Goal: Entertainment & Leisure: Consume media (video, audio)

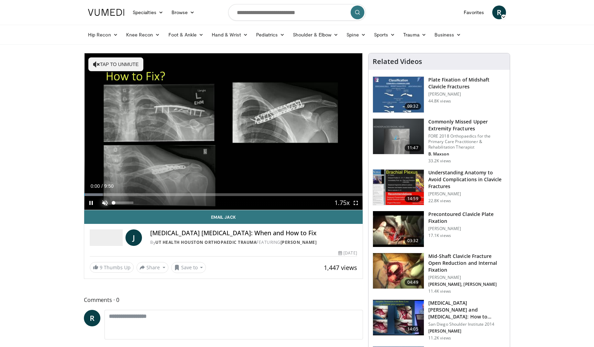
click at [104, 203] on span "Video Player" at bounding box center [105, 203] width 14 height 14
click at [354, 203] on span "Video Player" at bounding box center [356, 203] width 14 height 14
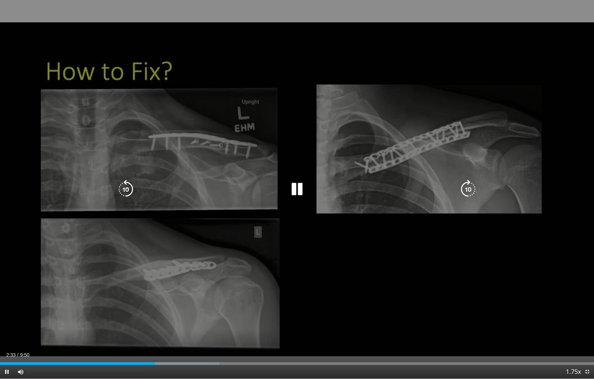
click at [262, 266] on div "10 seconds Tap to unmute" at bounding box center [297, 189] width 594 height 379
click at [134, 123] on div "10 seconds Tap to unmute" at bounding box center [297, 189] width 594 height 379
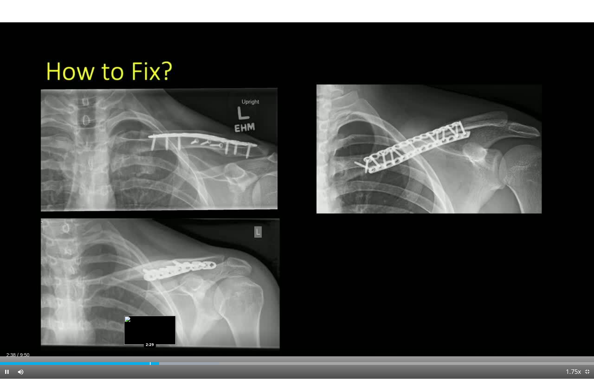
click at [150, 346] on div "Progress Bar" at bounding box center [150, 363] width 1 height 3
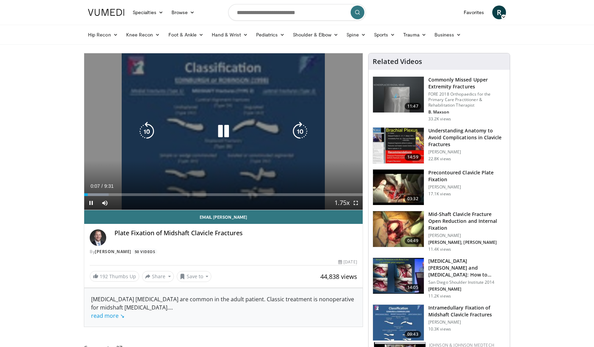
click at [236, 166] on div "10 seconds Tap to unmute" at bounding box center [223, 131] width 278 height 156
